Goal: Task Accomplishment & Management: Manage account settings

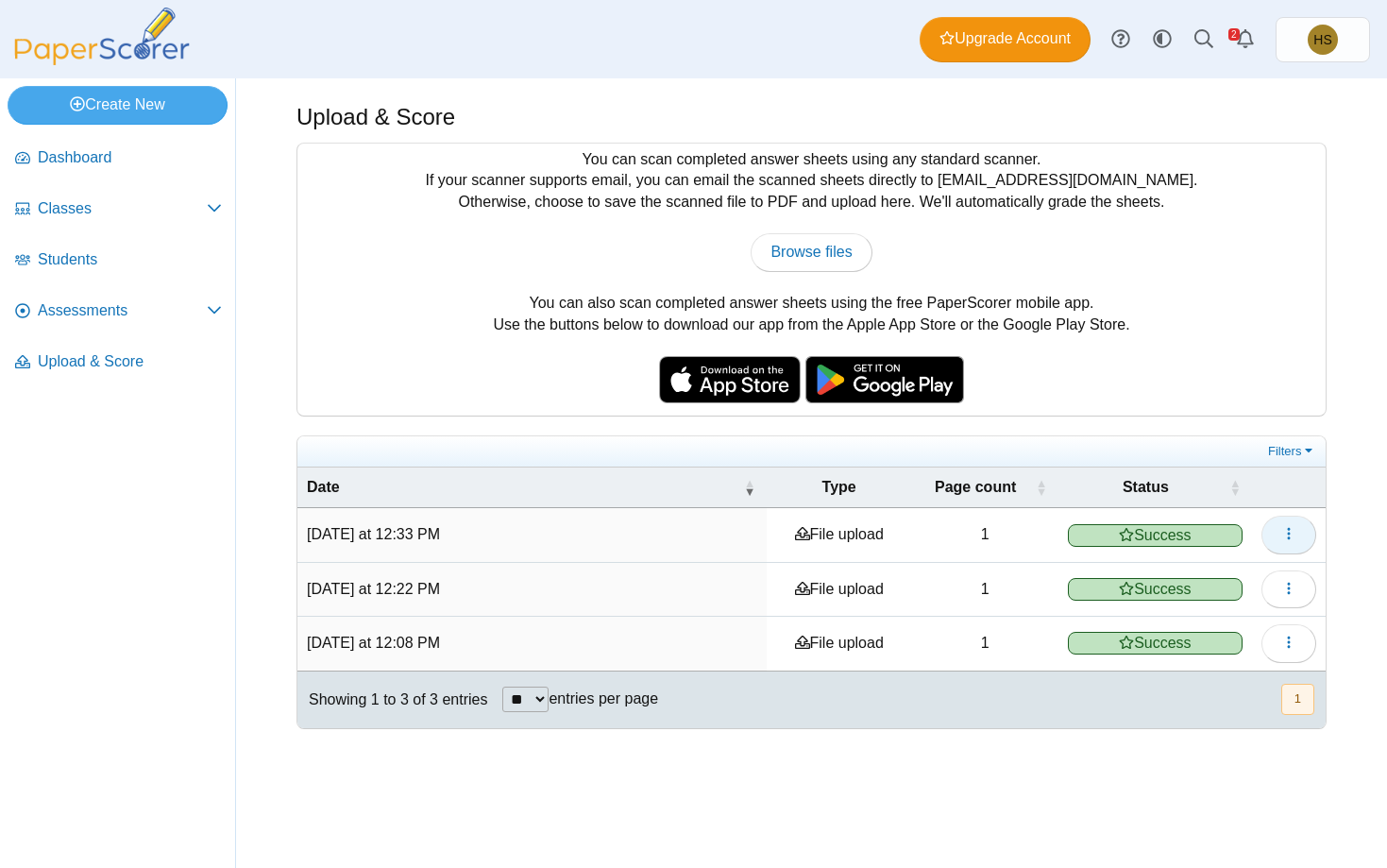
click at [1271, 531] on button "button" at bounding box center [1288, 534] width 55 height 38
click at [1150, 568] on link "View scanned pages" at bounding box center [1202, 574] width 226 height 28
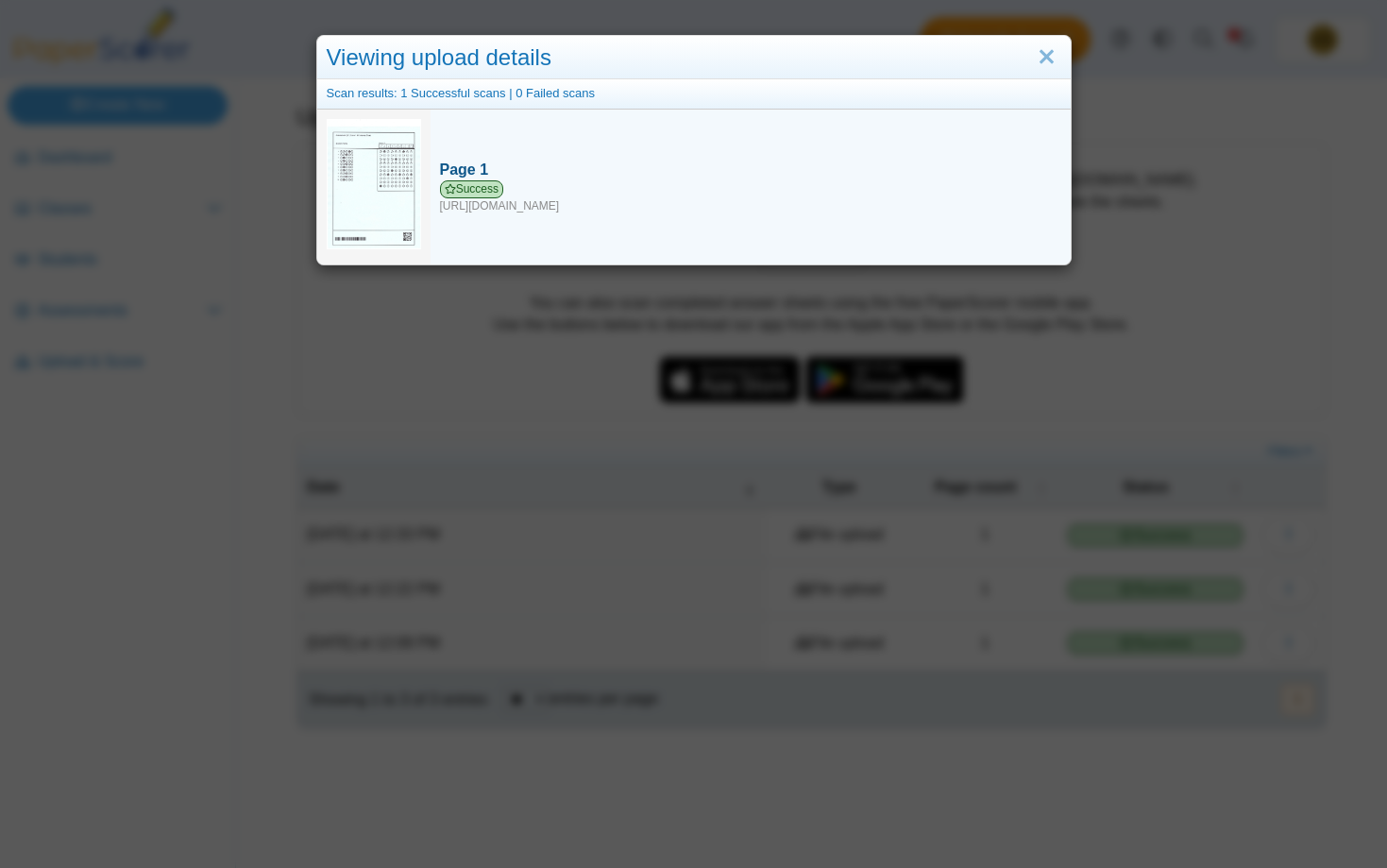
click at [524, 206] on div "Success https://forms.paperscorer.com/scans/10/5664/238932/3119479_AUGUST_22_20…" at bounding box center [750, 197] width 621 height 34
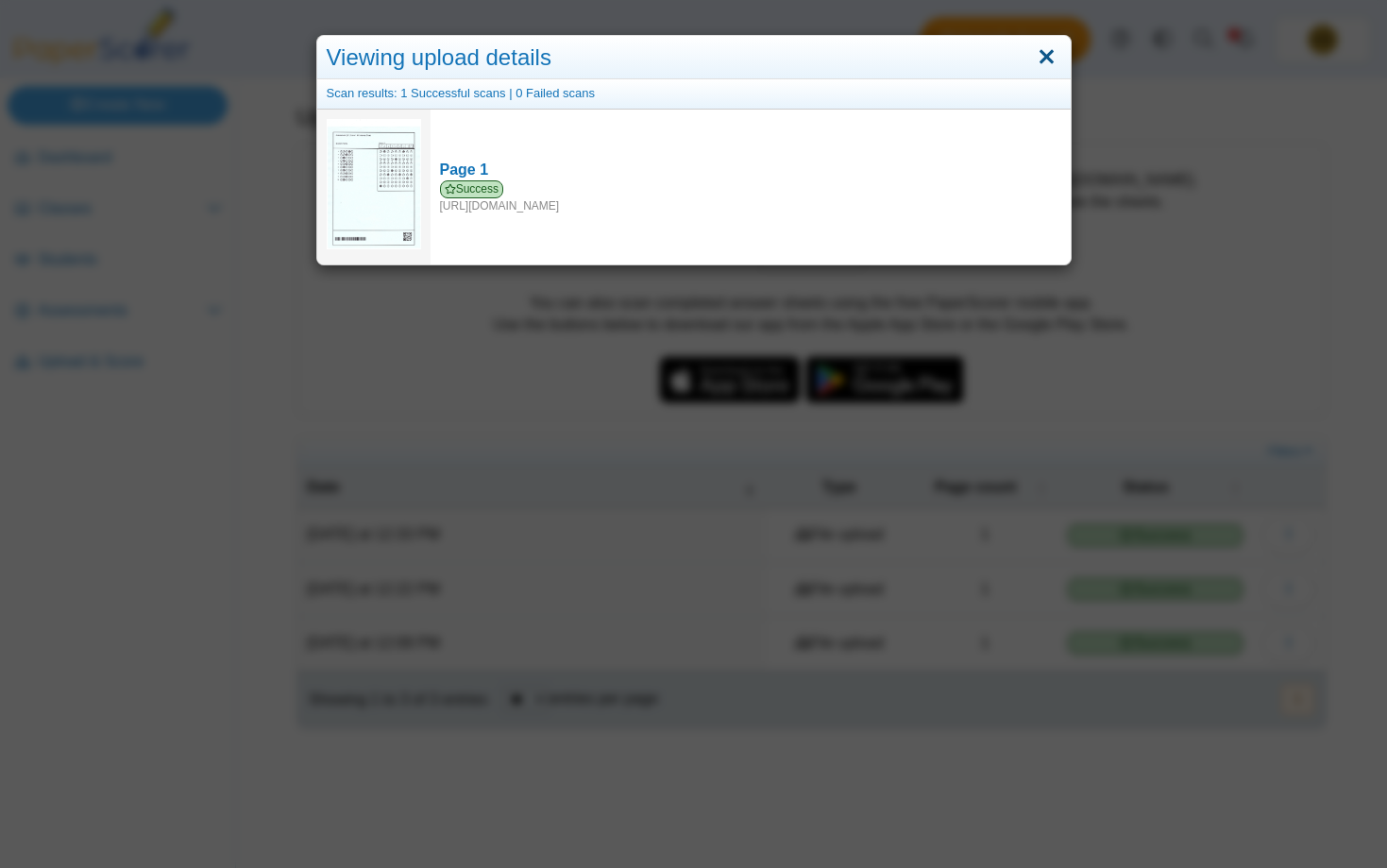
click at [1050, 58] on link "Close" at bounding box center [1047, 57] width 29 height 32
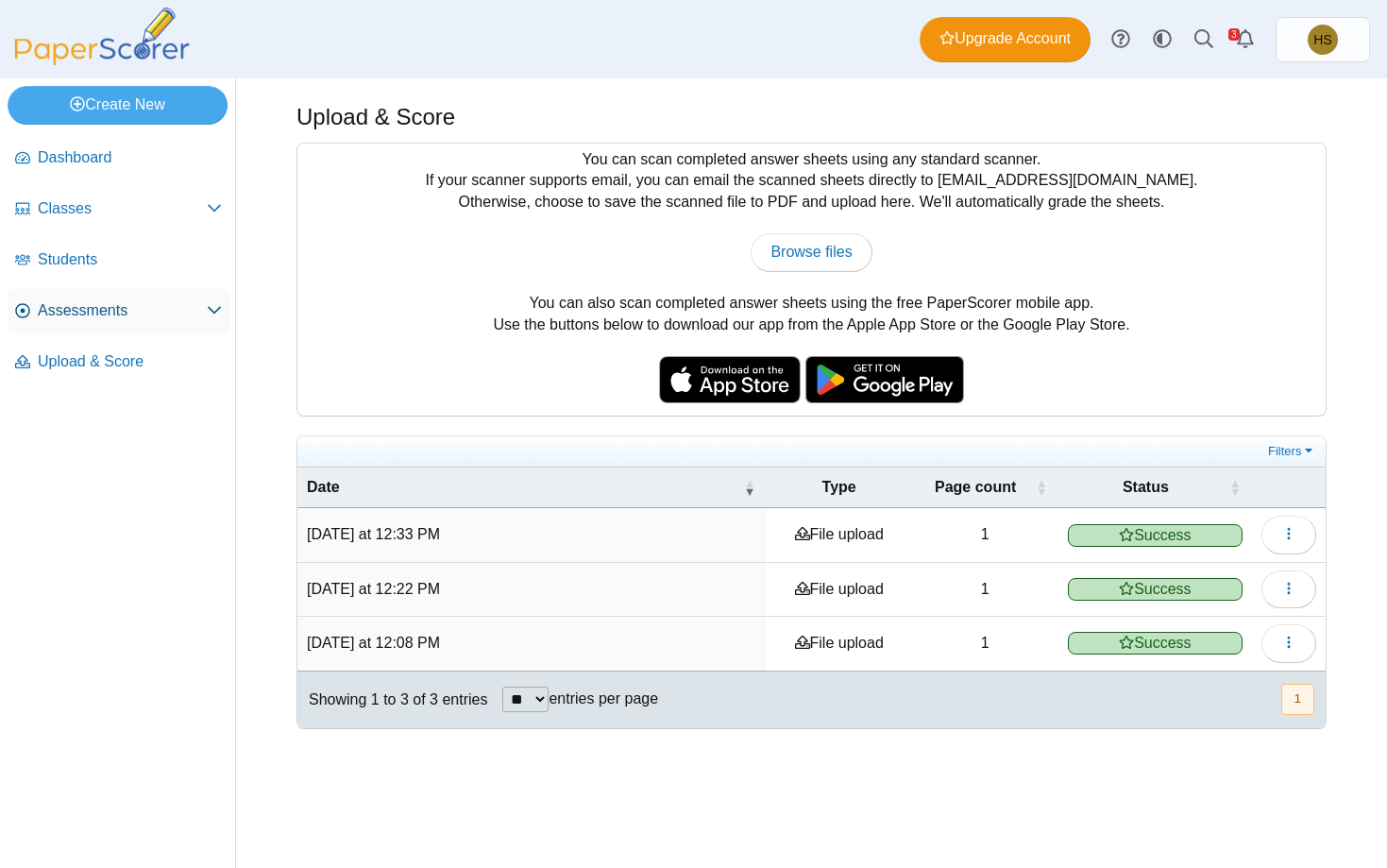
click at [90, 304] on span "Assessments" at bounding box center [122, 310] width 169 height 20
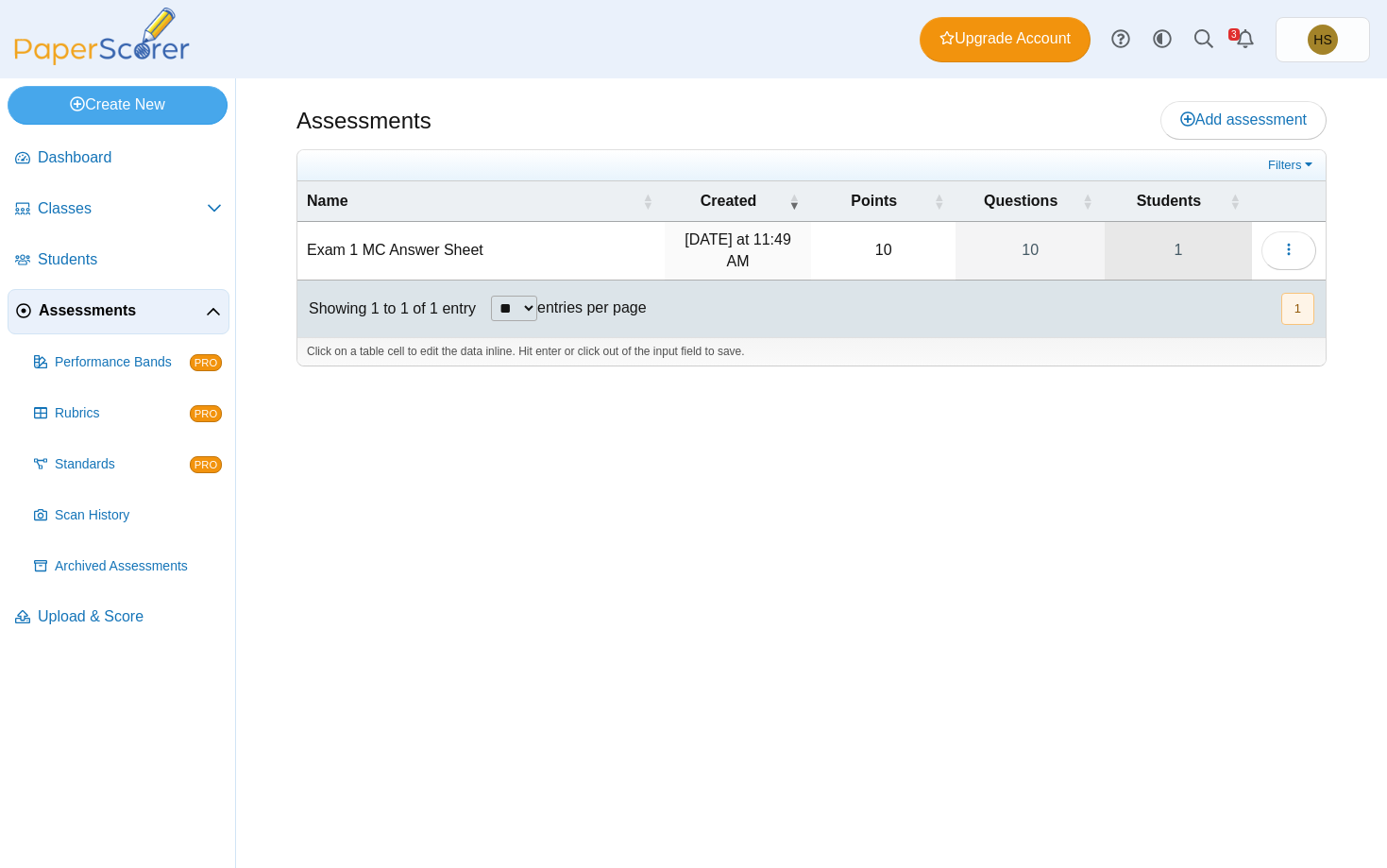
click at [1174, 254] on link "1" at bounding box center [1178, 251] width 147 height 58
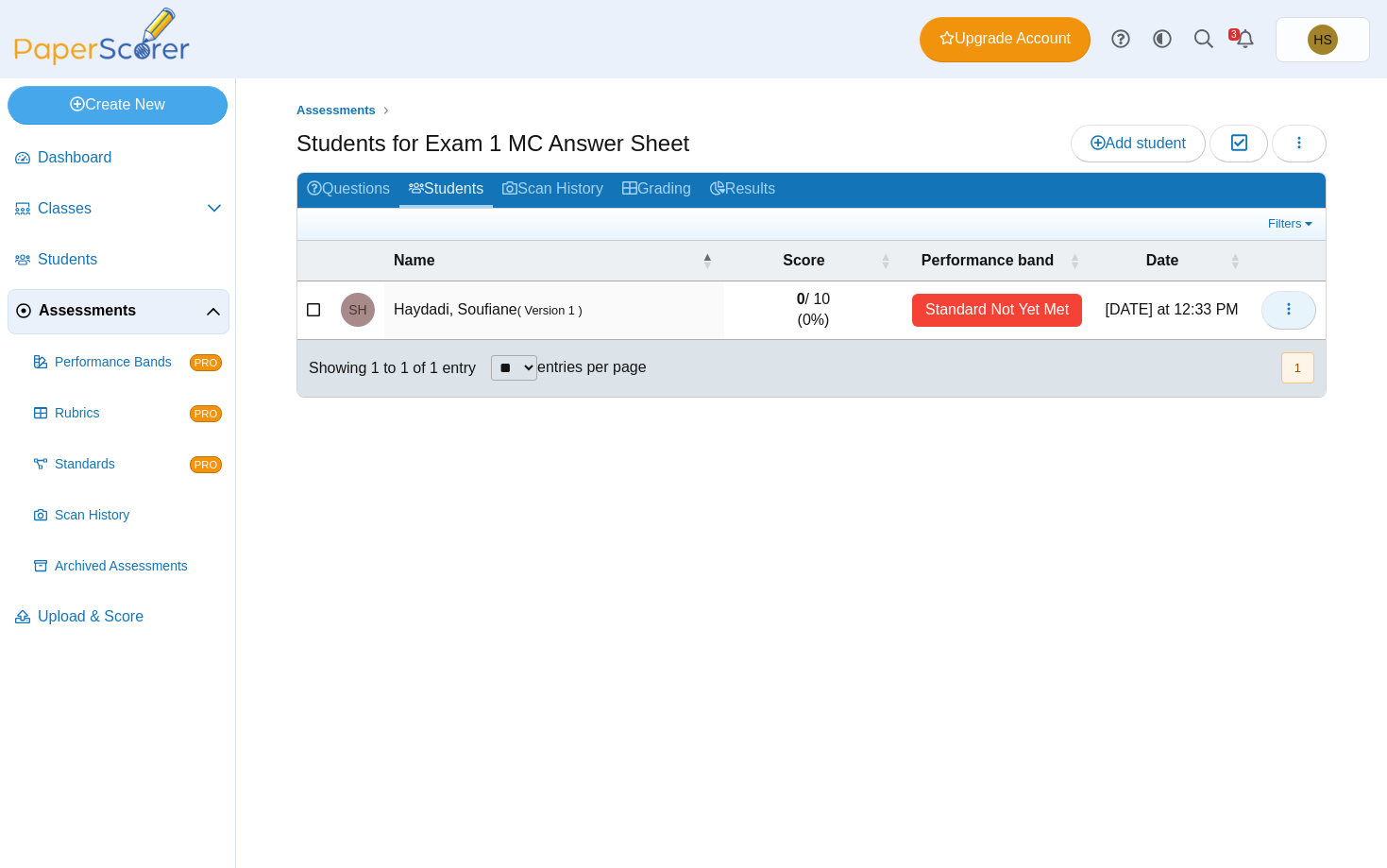
click at [1297, 308] on button "button" at bounding box center [1288, 309] width 55 height 38
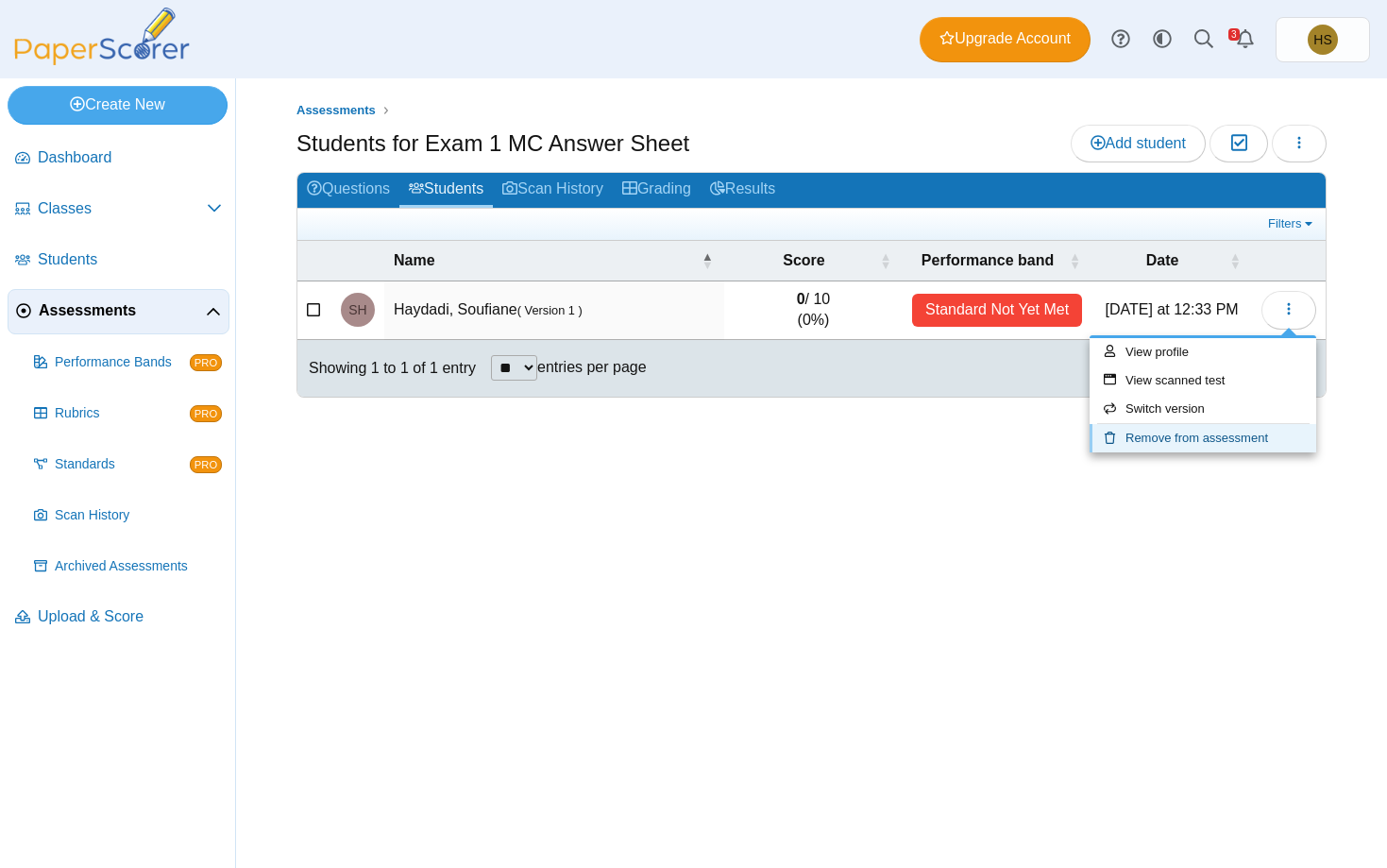
click at [1155, 437] on link "Remove from assessment" at bounding box center [1202, 438] width 226 height 28
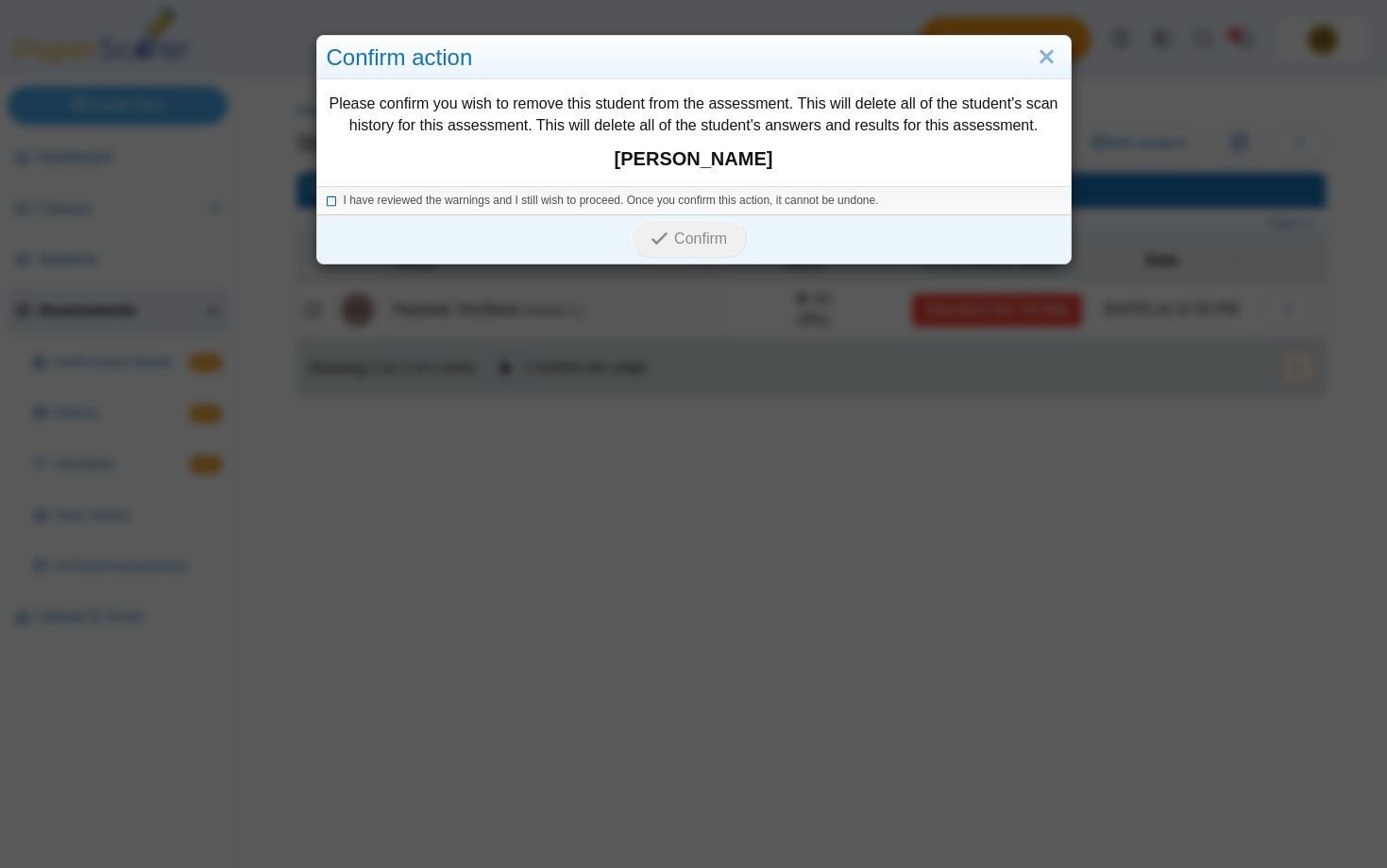
click at [478, 199] on span "I have reviewed the warnings and I still wish to proceed. Once you confirm this…" at bounding box center [612, 200] width 535 height 14
click at [718, 239] on span "Confirm" at bounding box center [700, 238] width 53 height 16
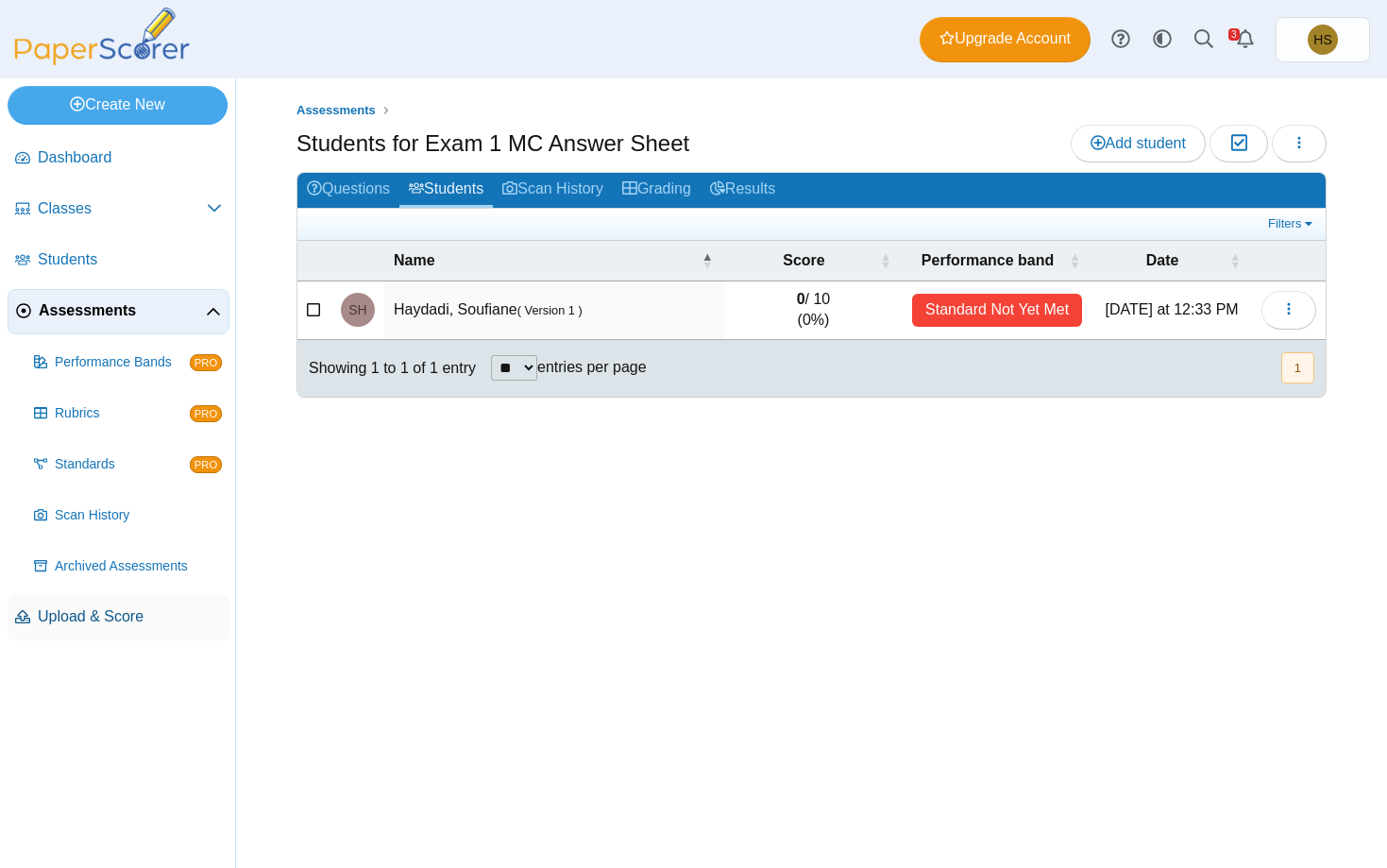
click at [97, 616] on span "Upload & Score" at bounding box center [130, 616] width 184 height 20
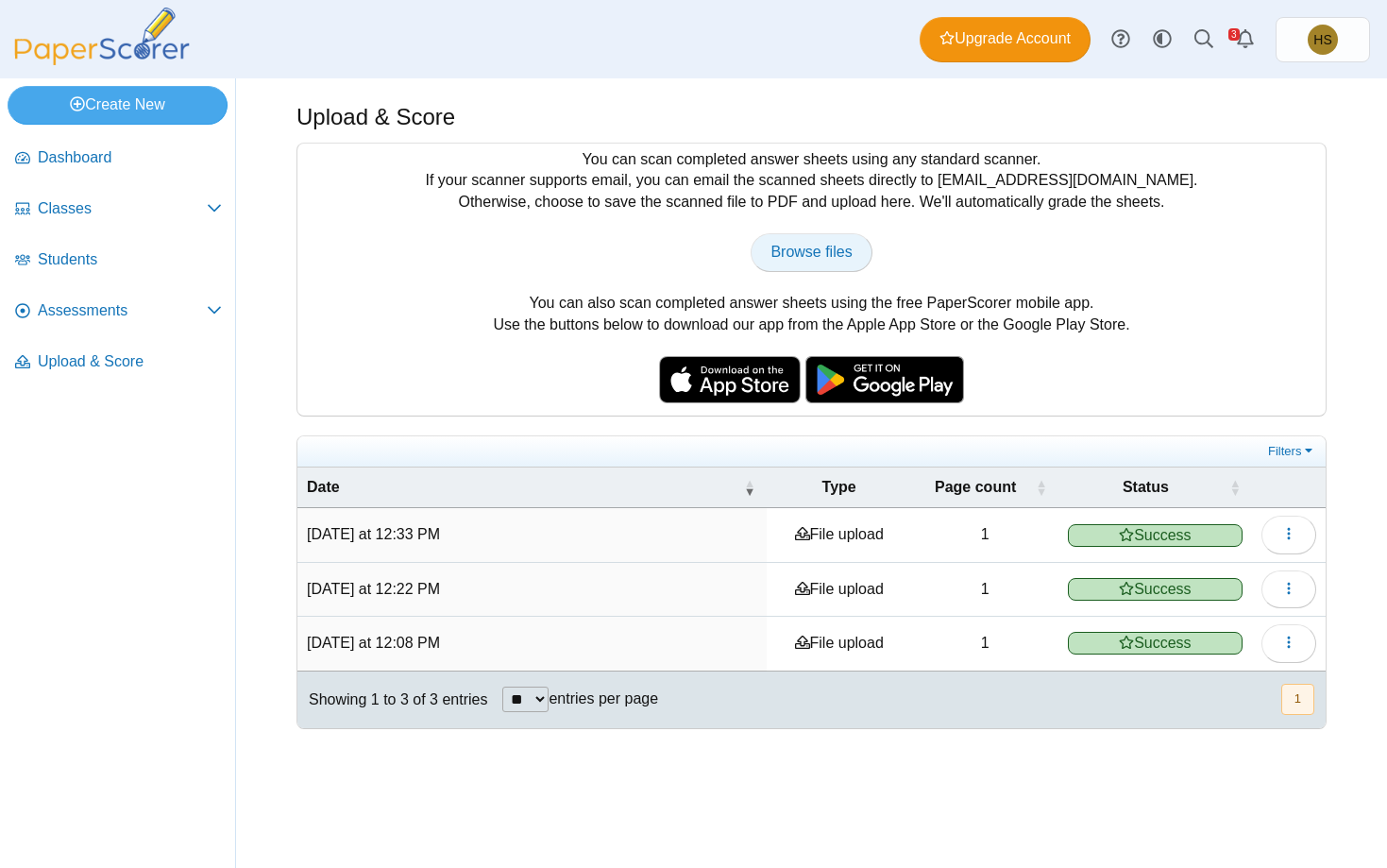
click at [790, 248] on span "Browse files" at bounding box center [811, 251] width 81 height 16
click at [802, 535] on use at bounding box center [802, 534] width 15 height 14
click at [1277, 533] on button "button" at bounding box center [1288, 534] width 55 height 38
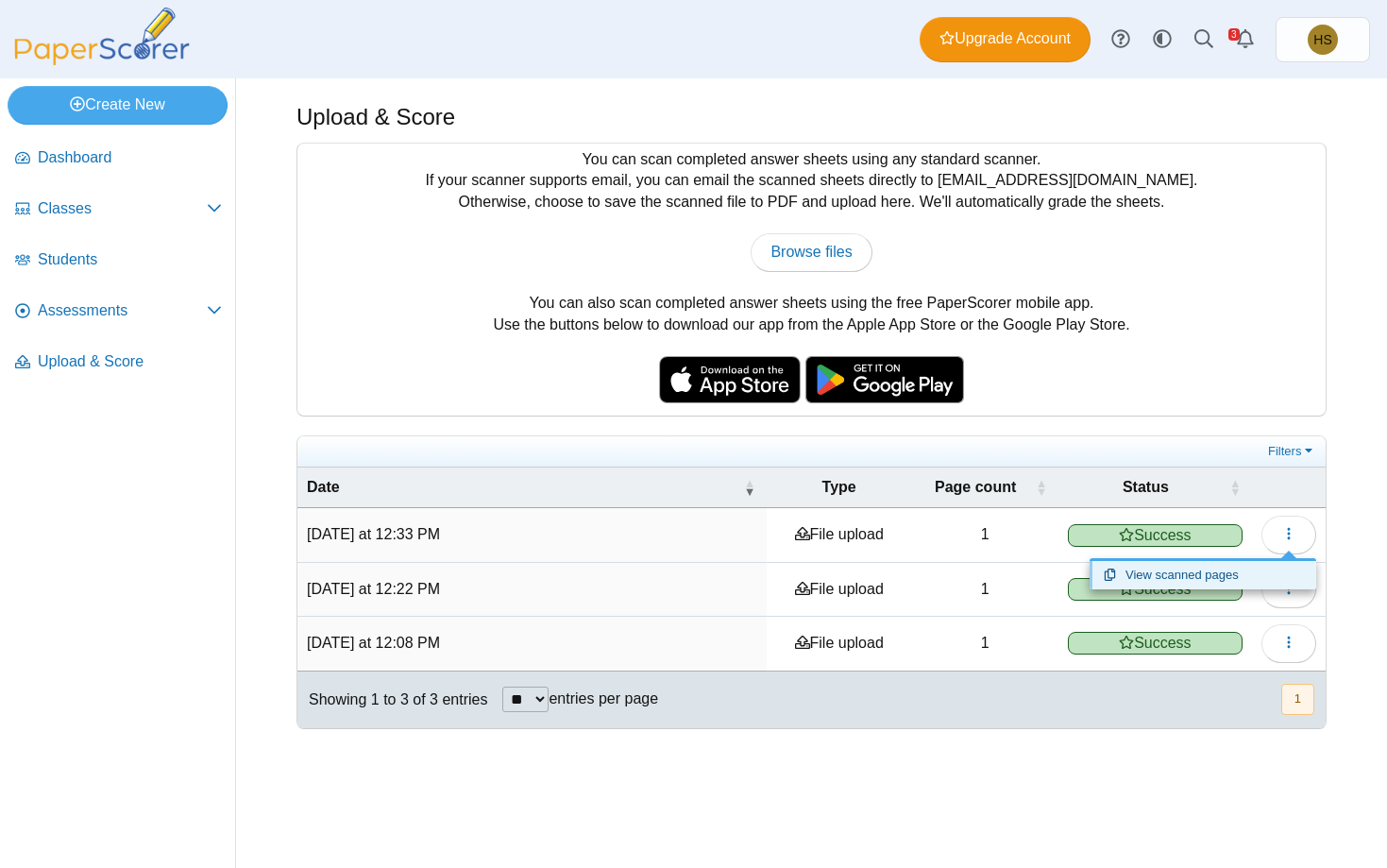
click at [1144, 573] on link "View scanned pages" at bounding box center [1202, 574] width 226 height 28
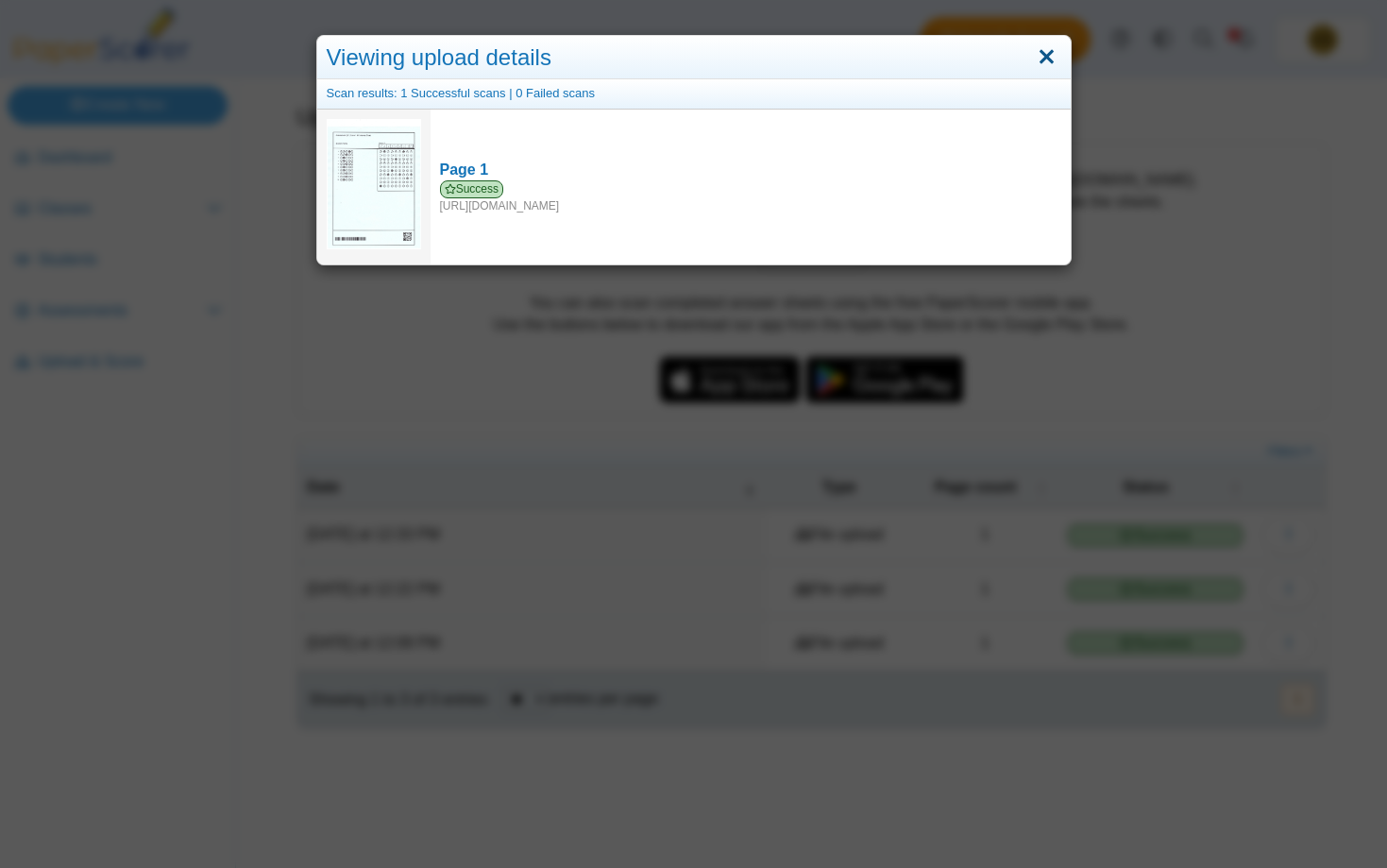
click at [1041, 54] on link "Close" at bounding box center [1047, 57] width 29 height 32
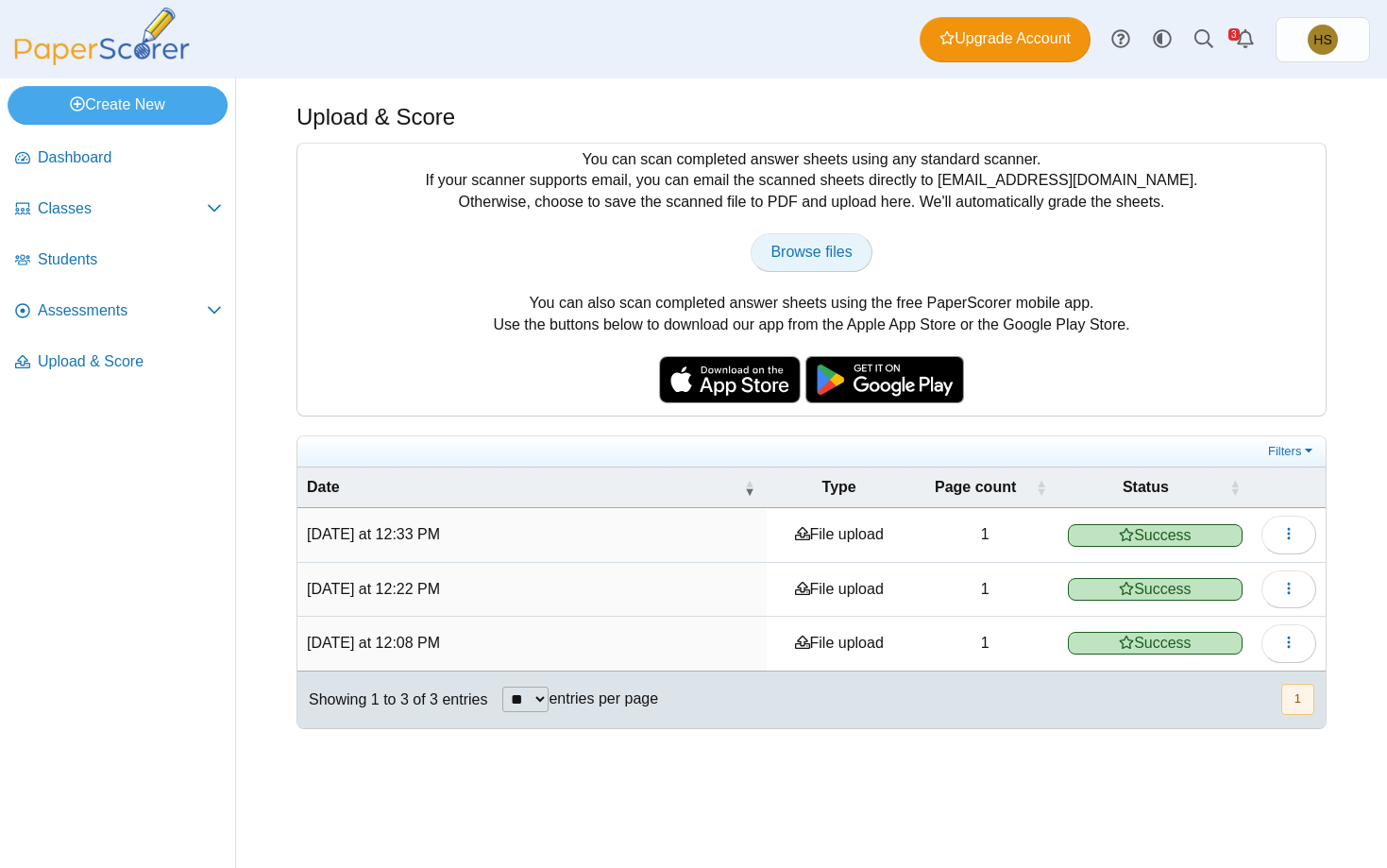
click at [813, 244] on span "Browse files" at bounding box center [811, 251] width 81 height 16
type input "**********"
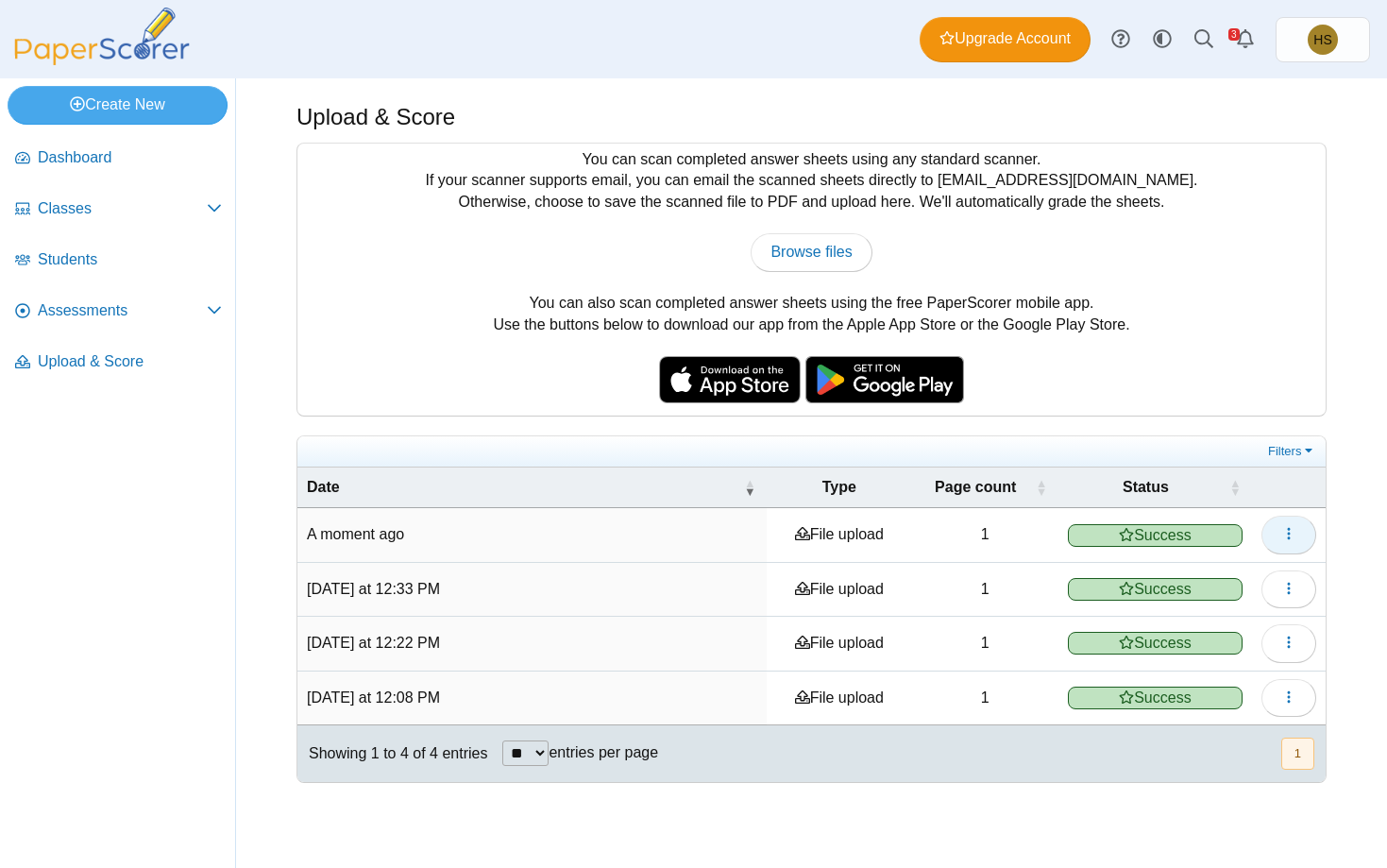
click at [1295, 535] on icon "button" at bounding box center [1288, 534] width 15 height 15
click at [1216, 572] on link "View scanned pages" at bounding box center [1202, 574] width 226 height 28
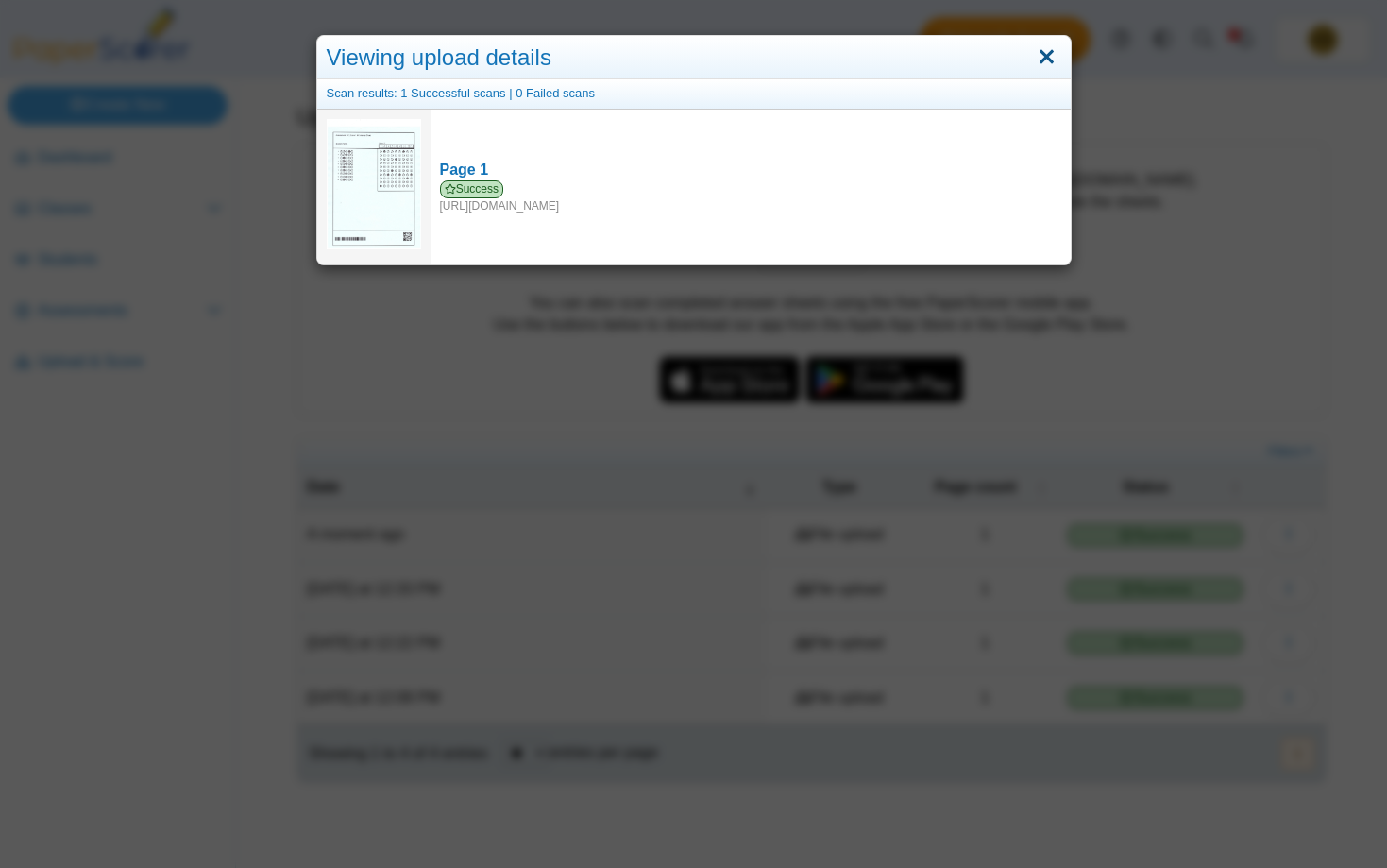
click at [1042, 60] on link "Close" at bounding box center [1047, 57] width 29 height 32
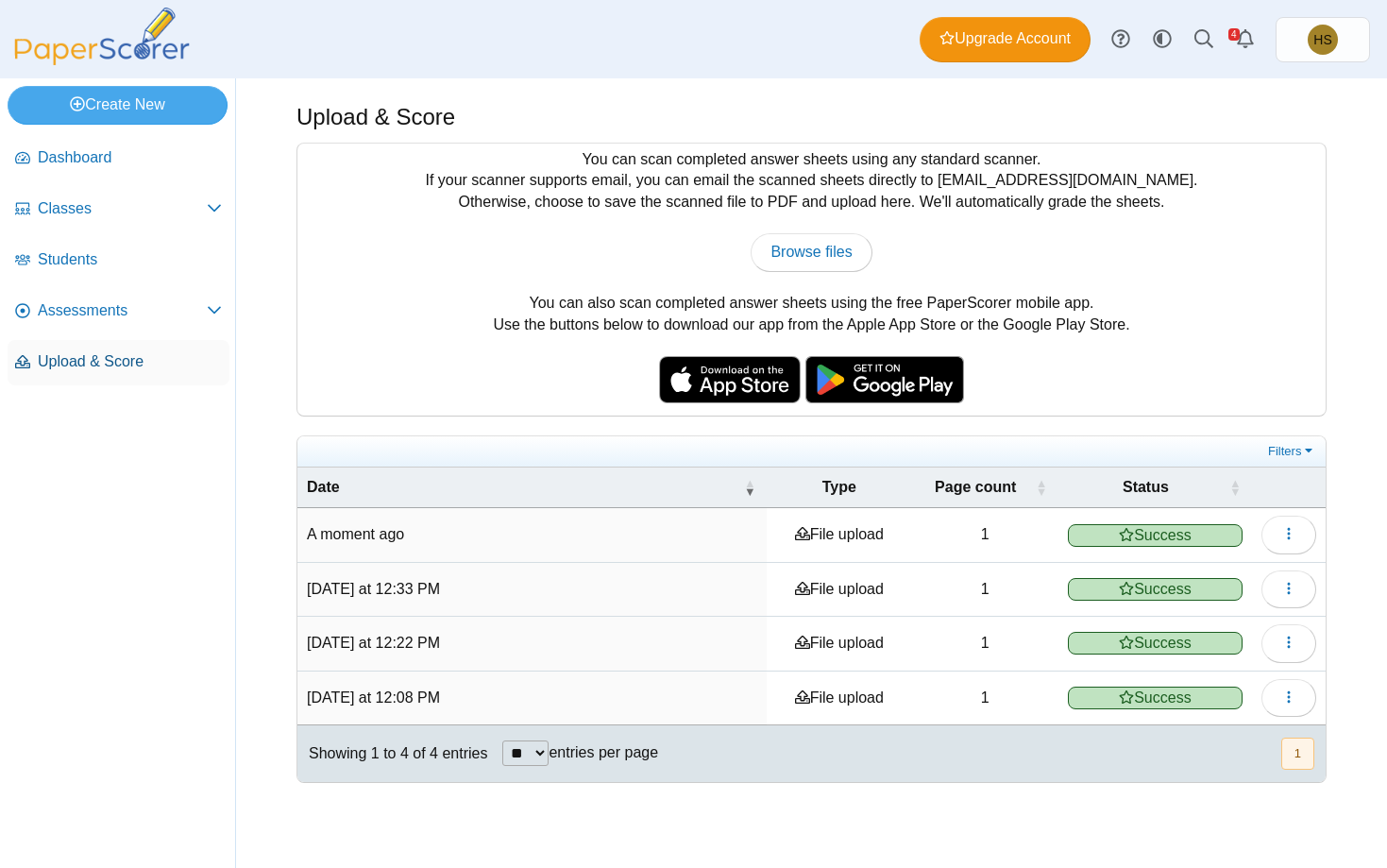
click at [68, 361] on span "Upload & Score" at bounding box center [130, 361] width 184 height 20
click at [83, 307] on span "Assessments" at bounding box center [122, 310] width 169 height 20
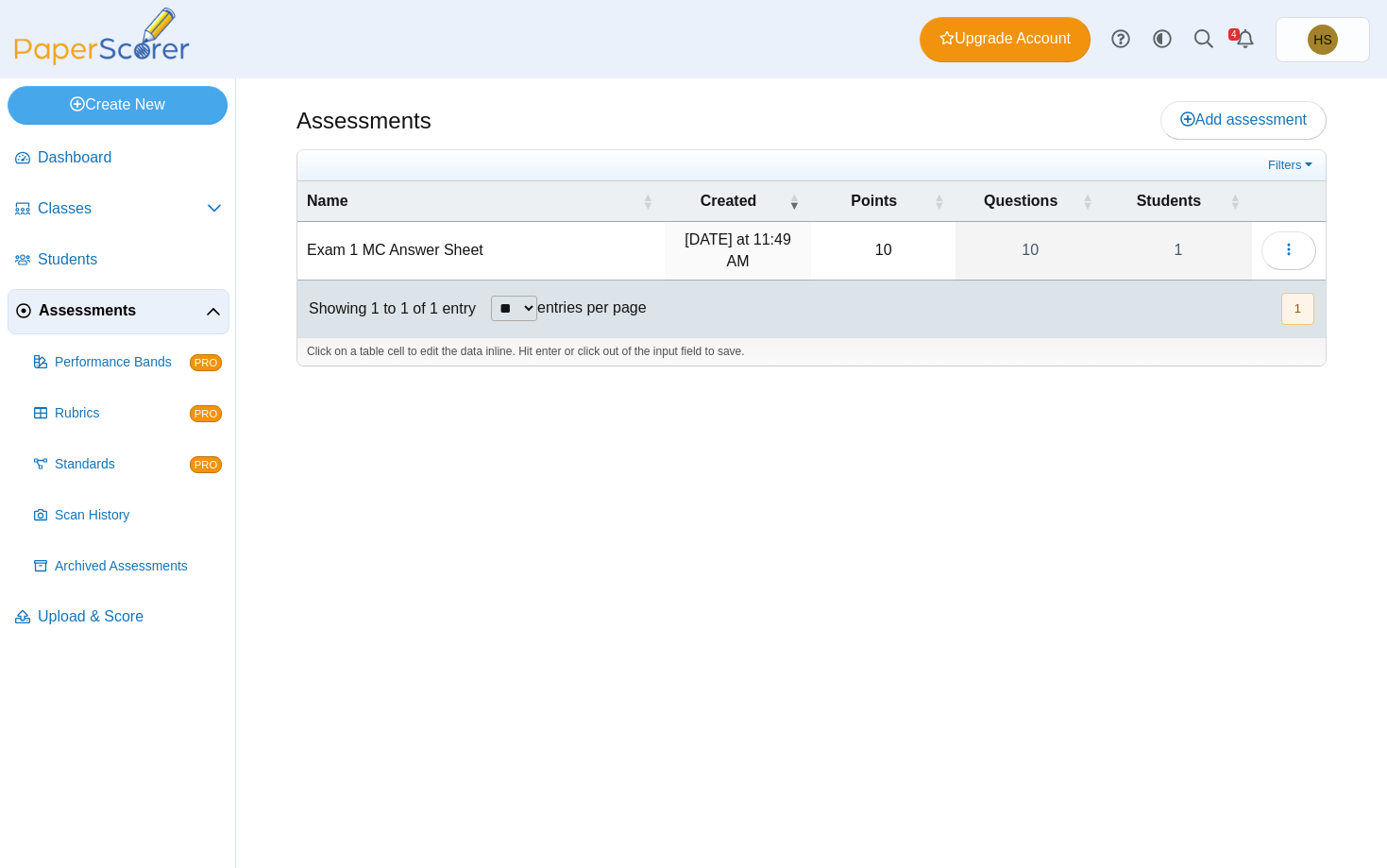
click at [437, 246] on td "Exam 1 MC Answer Sheet" at bounding box center [481, 251] width 367 height 59
click at [1276, 242] on button "button" at bounding box center [1288, 249] width 55 height 38
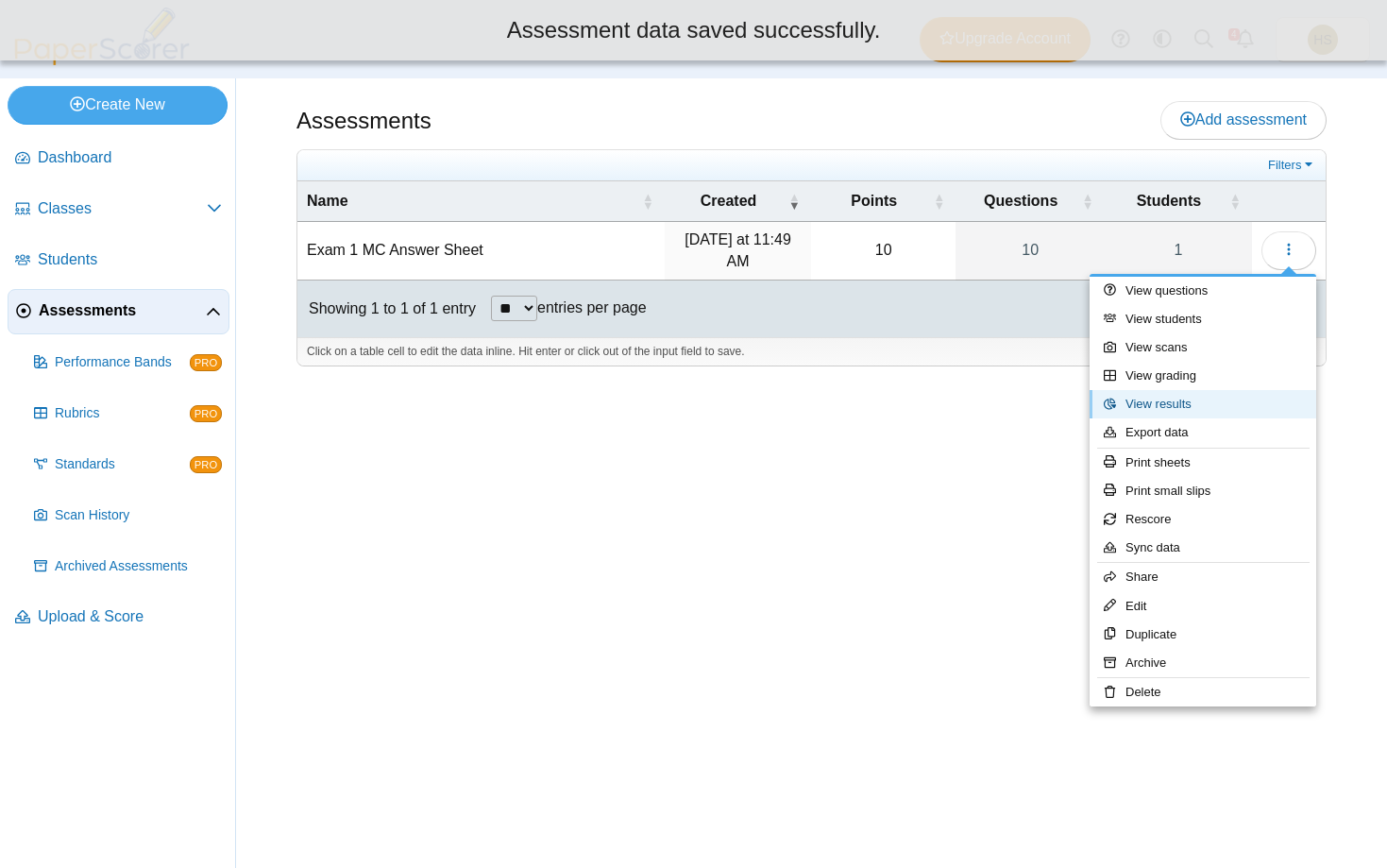
click at [1159, 405] on link "View results" at bounding box center [1202, 403] width 226 height 28
